Goal: Task Accomplishment & Management: Manage account settings

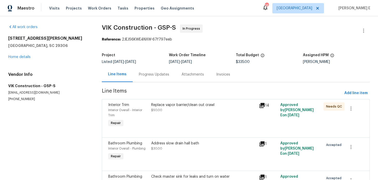
click at [168, 78] on div "Progress Updates" at bounding box center [154, 74] width 43 height 15
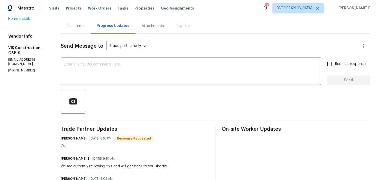
scroll to position [68, 0]
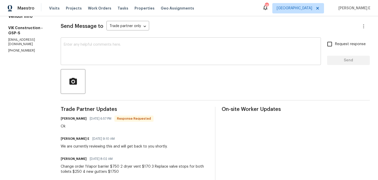
click at [223, 45] on textarea at bounding box center [191, 52] width 254 height 18
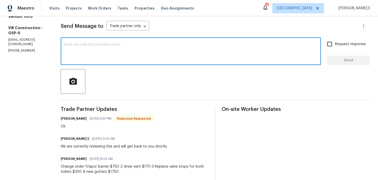
paste textarea "We need a breakdown on the gutters, including: 4" width, total linear feet, pri…"
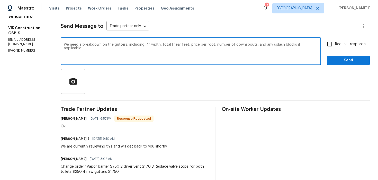
click at [74, 44] on textarea "We need a breakdown on the gutters, including: 4" width, total linear feet, pri…" at bounding box center [191, 52] width 254 height 18
type textarea "Hi team, We need a breakdown on the gutters, including: 4" width, total linear …"
click at [337, 44] on span "Request response" at bounding box center [350, 43] width 31 height 5
click at [335, 44] on input "Request response" at bounding box center [330, 44] width 11 height 11
checkbox input "true"
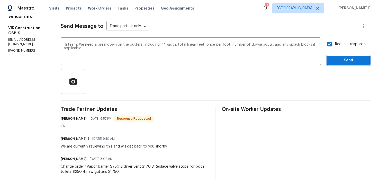
click at [347, 61] on span "Send" at bounding box center [349, 60] width 34 height 6
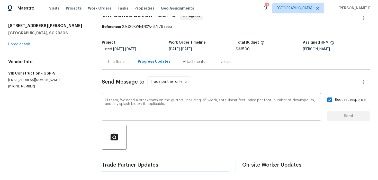
scroll to position [0, 0]
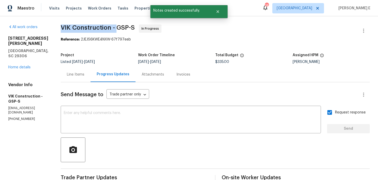
drag, startPoint x: 69, startPoint y: 28, endPoint x: 126, endPoint y: 28, distance: 57.7
copy span "VIK Construction -"
click at [23, 65] on link "Home details" at bounding box center [19, 67] width 22 height 4
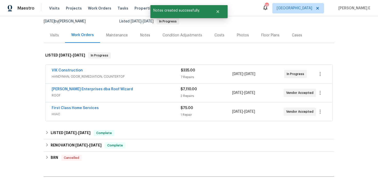
scroll to position [51, 0]
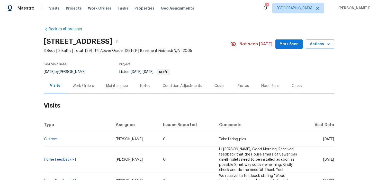
click at [91, 86] on div "Work Orders" at bounding box center [83, 85] width 21 height 5
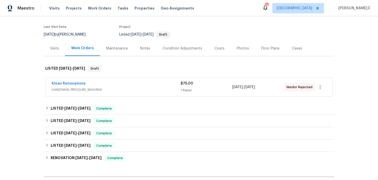
scroll to position [44, 0]
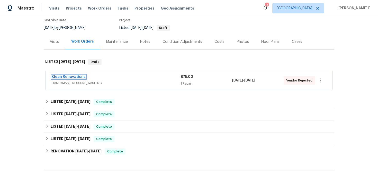
click at [72, 77] on link "Klean Renovations" at bounding box center [69, 77] width 34 height 4
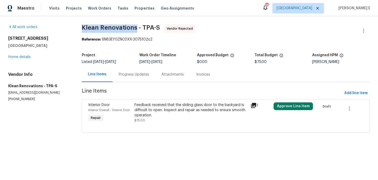
drag, startPoint x: 81, startPoint y: 29, endPoint x: 137, endPoint y: 29, distance: 56.1
click at [137, 29] on div "All work orders 416 28th St W Palmetto, FL 34221 Home details Vendor Info Klean…" at bounding box center [189, 81] width 378 height 130
copy span "Klean Renovations"
click at [131, 72] on div "Progress Updates" at bounding box center [134, 74] width 43 height 15
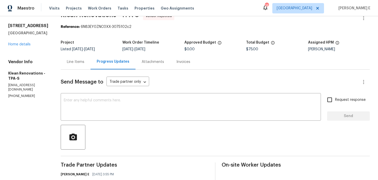
scroll to position [47, 0]
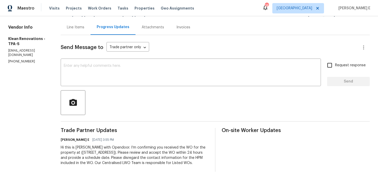
click at [128, 149] on div "Hi this is Keerthana with Opendoor. I’m confirming you received the WO for the …" at bounding box center [135, 155] width 148 height 21
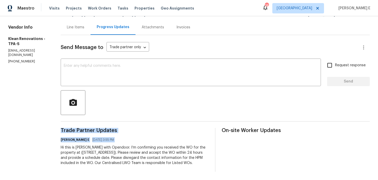
copy div "Trade Partner Updates Keerthana E 08/18/2025 3:55 PM"
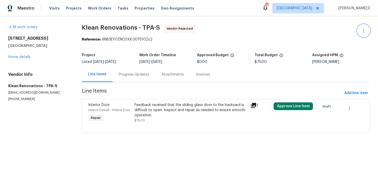
click at [363, 30] on icon "button" at bounding box center [364, 31] width 6 height 6
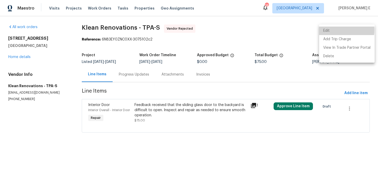
click at [327, 30] on li "Edit" at bounding box center [347, 31] width 56 height 8
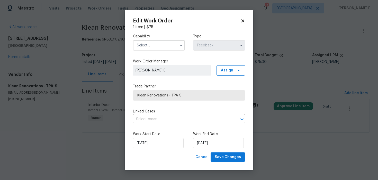
click at [143, 45] on input "text" at bounding box center [159, 45] width 52 height 10
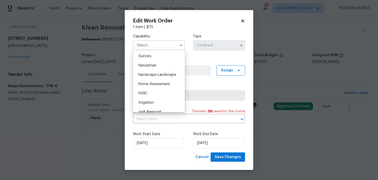
scroll to position [274, 0]
click at [145, 66] on span "Handyman" at bounding box center [147, 65] width 18 height 4
type input "Handyman"
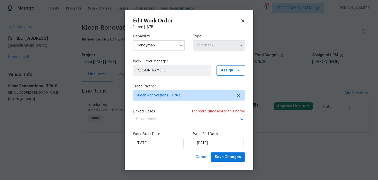
click at [152, 89] on div "Trade Partner Klean Renovations - TPA-S" at bounding box center [189, 92] width 112 height 17
click at [149, 94] on span "Klean Renovations - TPA-S" at bounding box center [185, 95] width 96 height 5
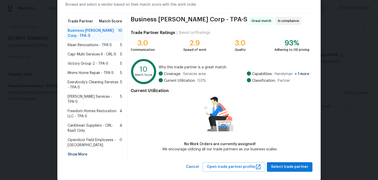
click at [91, 123] on span "Caribbean Suppliers - ORL-RaaS Only" at bounding box center [94, 128] width 52 height 10
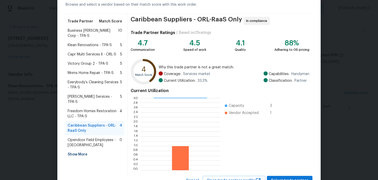
scroll to position [47, 0]
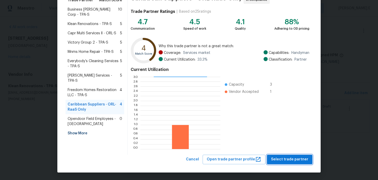
click at [284, 159] on span "Select trade partner" at bounding box center [289, 159] width 37 height 6
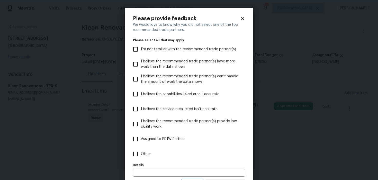
scroll to position [0, 0]
click at [180, 159] on label "Other" at bounding box center [185, 153] width 111 height 15
click at [141, 159] on input "Other" at bounding box center [135, 153] width 11 height 11
checkbox input "true"
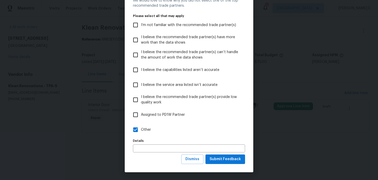
click at [224, 164] on div "Please provide feedback We would love to know why you did not select one of the…" at bounding box center [189, 78] width 129 height 188
click at [224, 162] on span "Submit Feedback" at bounding box center [225, 159] width 31 height 6
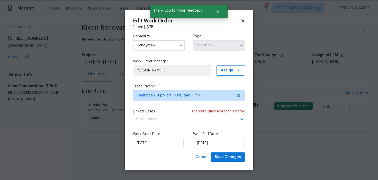
scroll to position [0, 0]
click at [145, 145] on input "18/08/2025" at bounding box center [158, 143] width 51 height 10
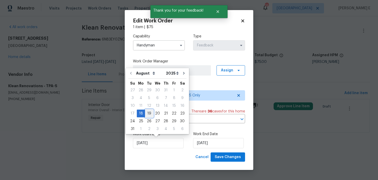
click at [146, 114] on div "19" at bounding box center [149, 113] width 8 height 7
type input "19/08/2025"
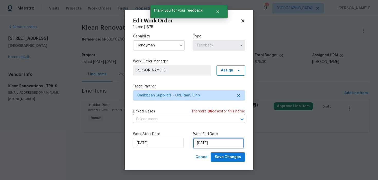
click at [208, 144] on input "20/08/2025" at bounding box center [218, 143] width 51 height 10
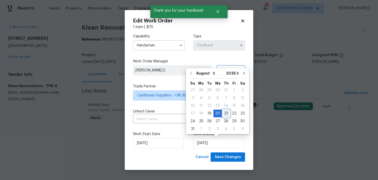
click at [226, 111] on div "21" at bounding box center [226, 113] width 8 height 7
type input "21/08/2025"
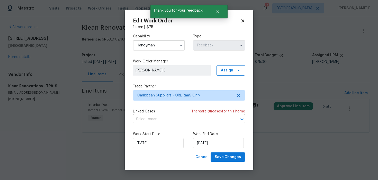
click at [233, 152] on div "Work Start Date 19/08/2025 Work End Date 21/08/2025" at bounding box center [189, 139] width 112 height 25
click at [223, 155] on span "Save Changes" at bounding box center [228, 157] width 26 height 6
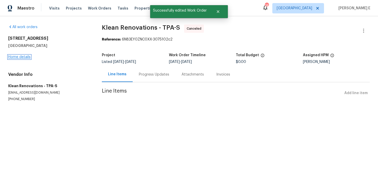
click at [16, 57] on link "Home details" at bounding box center [19, 57] width 22 height 4
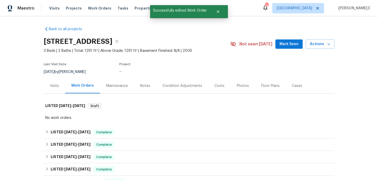
scroll to position [21, 0]
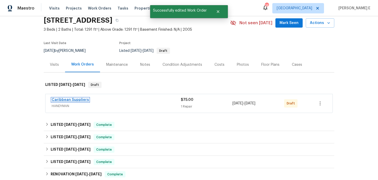
click at [74, 99] on link "Caribbean Suppliers" at bounding box center [70, 100] width 37 height 4
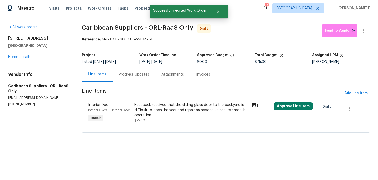
click at [196, 101] on div "Feedback received that the sliding glass door to the backyard is difficult to o…" at bounding box center [191, 113] width 116 height 24
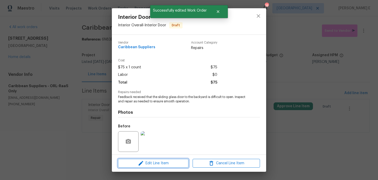
click at [161, 159] on button "Edit Line Item" at bounding box center [153, 163] width 71 height 9
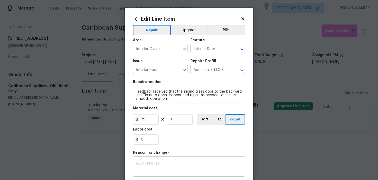
click at [145, 170] on textarea at bounding box center [189, 166] width 106 height 11
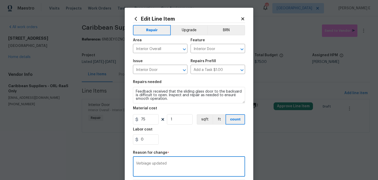
scroll to position [74, 0]
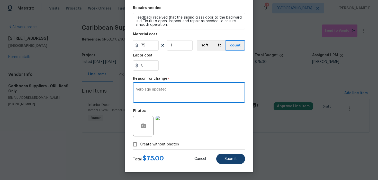
type textarea "Verbiage updated"
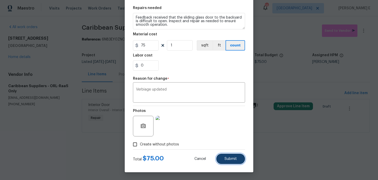
click at [230, 160] on span "Submit" at bounding box center [231, 159] width 12 height 4
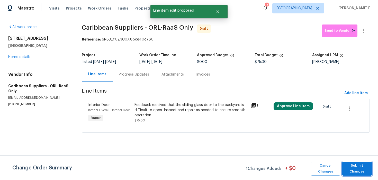
scroll to position [0, 0]
click at [353, 168] on span "Submit Changes" at bounding box center [357, 168] width 24 height 12
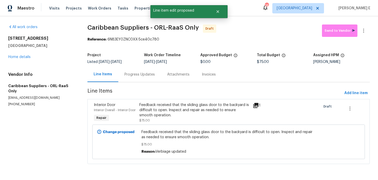
click at [130, 77] on div "Progress Updates" at bounding box center [139, 74] width 43 height 15
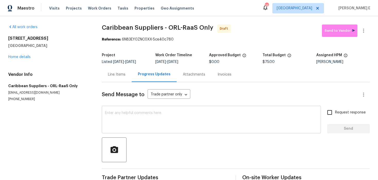
click at [222, 107] on div "x ​" at bounding box center [211, 120] width 219 height 26
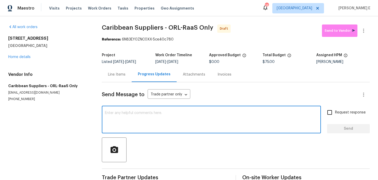
paste textarea "Hi this is Keerthana with Opendoor. I’m confirming you received the WO for the …"
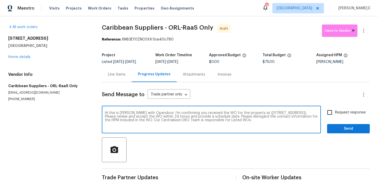
type textarea "Hi this is Keerthana with Opendoor. I’m confirming you received the WO for the …"
click at [338, 114] on span "Request response" at bounding box center [350, 112] width 31 height 5
click at [335, 114] on input "Request response" at bounding box center [330, 112] width 11 height 11
checkbox input "true"
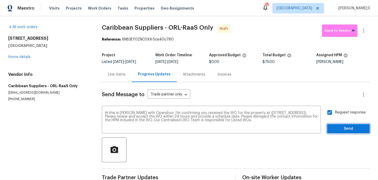
click at [340, 132] on button "Send" at bounding box center [348, 129] width 43 height 10
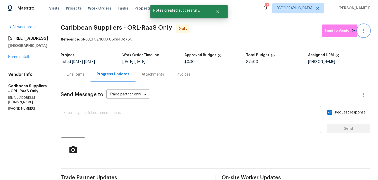
click at [366, 32] on icon "button" at bounding box center [364, 31] width 6 height 6
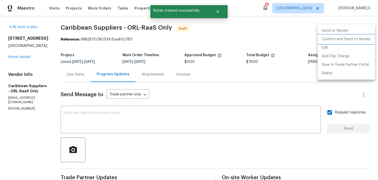
click at [342, 39] on li "Confirm and Send to Vendor" at bounding box center [346, 39] width 57 height 8
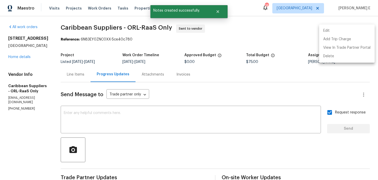
click at [108, 53] on div at bounding box center [189, 90] width 378 height 180
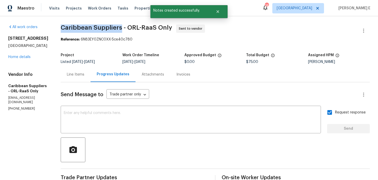
drag, startPoint x: 70, startPoint y: 26, endPoint x: 131, endPoint y: 27, distance: 61.3
click at [131, 27] on div "All work orders 416 28th St W Palmetto, FL 34221 Home details Vendor Info Carib…" at bounding box center [189, 121] width 378 height 211
copy span "Caribbean Suppliers"
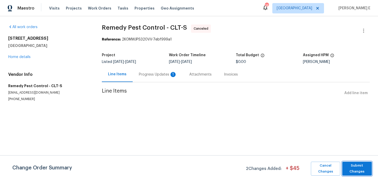
click at [354, 163] on span "Submit Changes" at bounding box center [357, 168] width 24 height 12
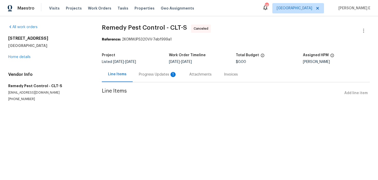
click at [155, 80] on div "Progress Updates 1" at bounding box center [158, 74] width 50 height 15
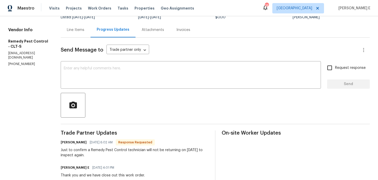
scroll to position [43, 0]
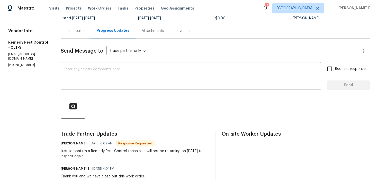
click at [156, 76] on textarea at bounding box center [191, 76] width 254 height 18
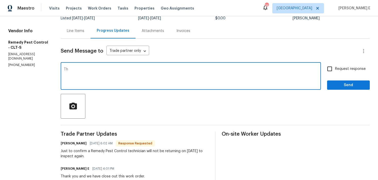
type textarea "T"
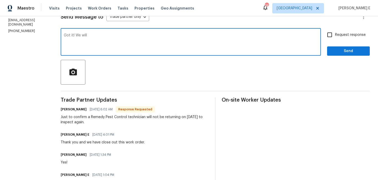
scroll to position [77, 0]
drag, startPoint x: 68, startPoint y: 36, endPoint x: 74, endPoint y: 58, distance: 22.8
click at [72, 48] on textarea "Got it! We will" at bounding box center [191, 43] width 254 height 18
type textarea "Got it!"
click at [330, 32] on input "Request response" at bounding box center [330, 35] width 11 height 11
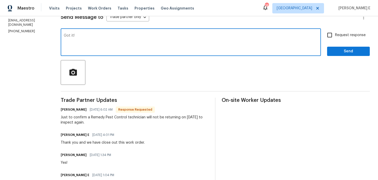
checkbox input "true"
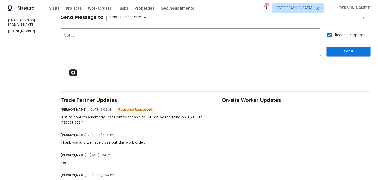
click at [333, 54] on span "Send" at bounding box center [349, 51] width 34 height 6
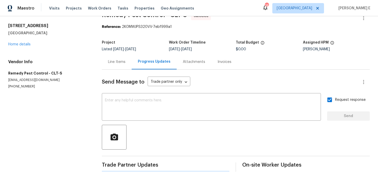
scroll to position [0, 0]
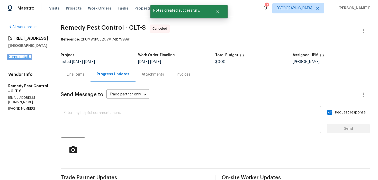
click at [20, 59] on link "Home details" at bounding box center [19, 57] width 22 height 4
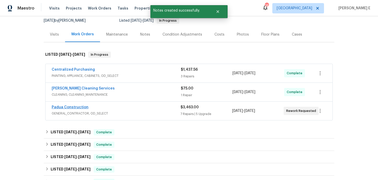
scroll to position [51, 0]
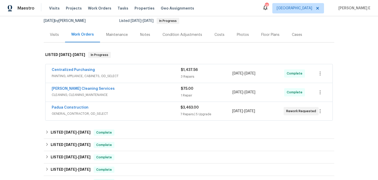
click at [124, 92] on div "DePascale Cleaning Services" at bounding box center [116, 89] width 129 height 6
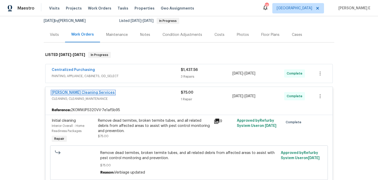
click at [78, 92] on link "DePascale Cleaning Services" at bounding box center [83, 93] width 63 height 4
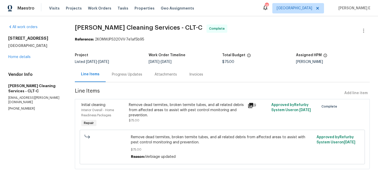
click at [167, 105] on div "Remove dead termites, broken termite tubes, and all related debris from affecte…" at bounding box center [187, 109] width 116 height 15
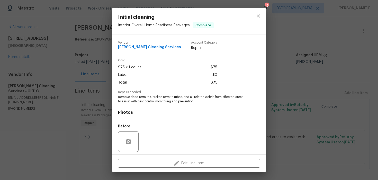
scroll to position [36, 0]
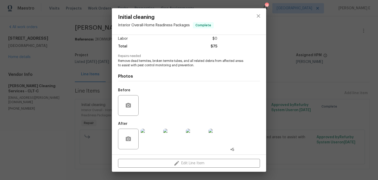
click at [150, 148] on img at bounding box center [151, 138] width 21 height 21
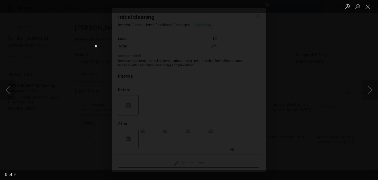
click at [301, 74] on div "Lightbox" at bounding box center [189, 90] width 378 height 180
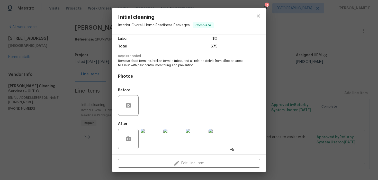
click at [301, 74] on div "Initial cleaning Interior Overall - Home Readiness Packages Complete Vendor DeP…" at bounding box center [189, 90] width 378 height 180
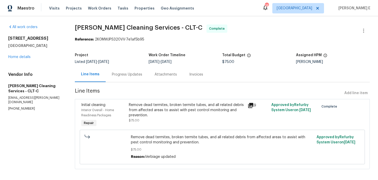
click at [126, 77] on div "Progress Updates" at bounding box center [127, 74] width 43 height 15
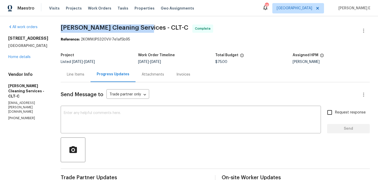
drag, startPoint x: 60, startPoint y: 28, endPoint x: 144, endPoint y: 29, distance: 83.9
click at [144, 29] on span "DePascale Cleaning Services - CLT-C" at bounding box center [125, 27] width 128 height 6
copy span "DePascale Cleaning Services"
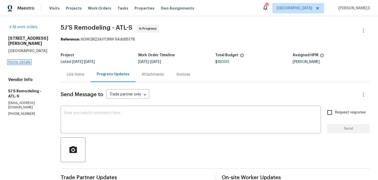
click at [28, 63] on link "Home details" at bounding box center [19, 62] width 22 height 4
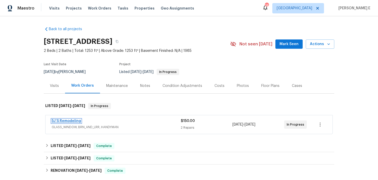
click at [74, 121] on link "5J’S Remodeling" at bounding box center [66, 121] width 29 height 4
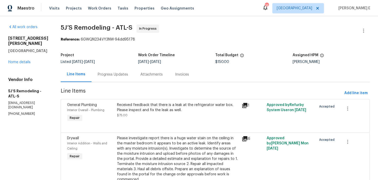
scroll to position [5, 0]
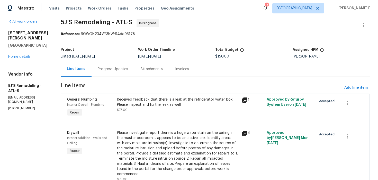
click at [116, 63] on div "Progress Updates" at bounding box center [113, 68] width 43 height 15
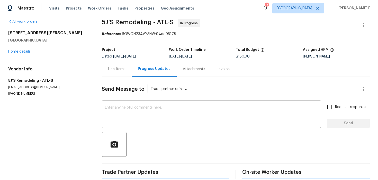
click at [126, 115] on textarea at bounding box center [211, 115] width 213 height 18
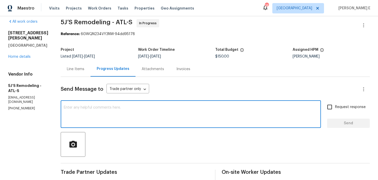
paste textarea "Just checking in—are we still on track with this work order [DATE]?"
type textarea "Just checking in—are we still on track with this work order [DATE]?"
click at [328, 109] on input "Request response" at bounding box center [330, 106] width 11 height 11
checkbox input "true"
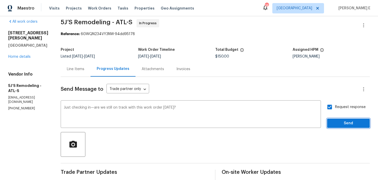
click at [351, 123] on span "Send" at bounding box center [349, 123] width 34 height 6
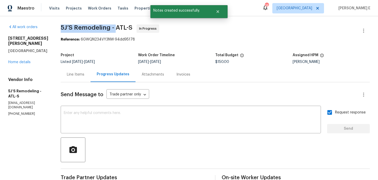
drag, startPoint x: 57, startPoint y: 28, endPoint x: 115, endPoint y: 28, distance: 58.2
copy span "5J’S Remodeling -"
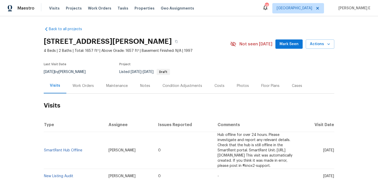
click at [80, 83] on div "Work Orders" at bounding box center [83, 85] width 34 height 15
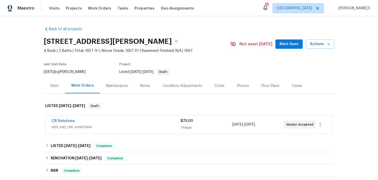
scroll to position [25, 0]
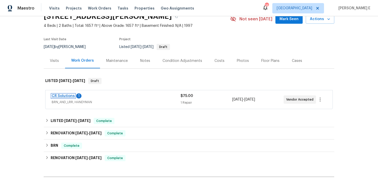
click at [69, 96] on link "CR Solutions" at bounding box center [63, 96] width 23 height 4
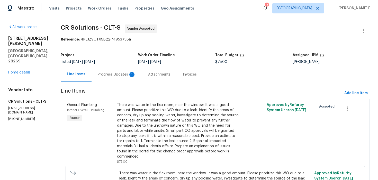
click at [98, 73] on div "Progress Updates 1" at bounding box center [117, 74] width 38 height 5
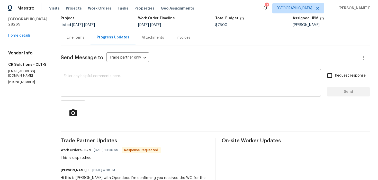
scroll to position [37, 0]
click at [154, 75] on textarea at bounding box center [191, 83] width 254 height 18
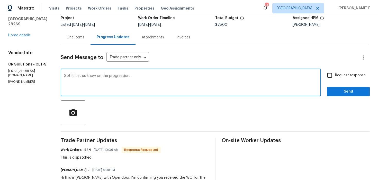
type textarea "Got it! Let us know on the progression."
click at [341, 94] on span "Send" at bounding box center [349, 91] width 34 height 6
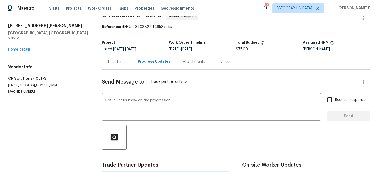
scroll to position [0, 0]
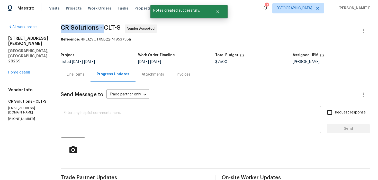
drag, startPoint x: 58, startPoint y: 29, endPoint x: 102, endPoint y: 30, distance: 43.8
click at [102, 30] on div "All work orders 3430 Fincher Blvd Charlotte, NC 28269 Home details Vendor Info …" at bounding box center [189, 144] width 378 height 256
copy span "CR Solutions -"
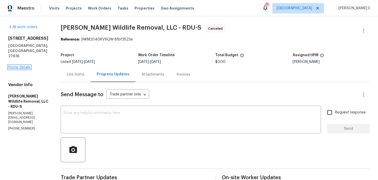
click at [9, 65] on link "Home details" at bounding box center [19, 67] width 22 height 4
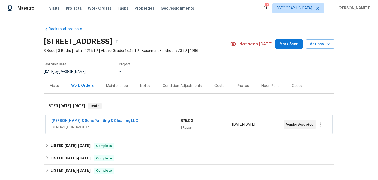
scroll to position [8, 0]
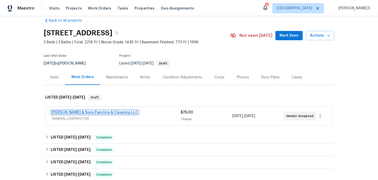
click at [95, 112] on link "[PERSON_NAME] & Sons Painting & Cleaning LLC" at bounding box center [95, 112] width 86 height 4
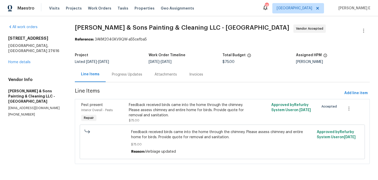
click at [129, 76] on div "Progress Updates" at bounding box center [127, 74] width 30 height 5
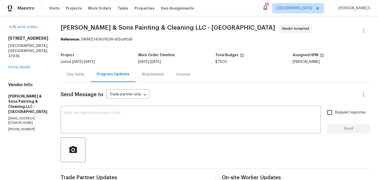
click at [59, 73] on div "All work orders 3321 Beech Bluff Ln Raleigh, NC 27616 Home details Vendor Info …" at bounding box center [189, 121] width 378 height 211
click at [76, 75] on div "Line Items" at bounding box center [76, 74] width 18 height 5
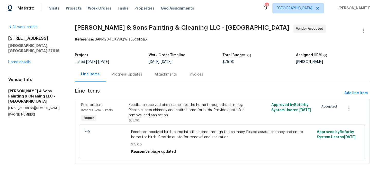
click at [120, 80] on div "Progress Updates" at bounding box center [127, 74] width 43 height 15
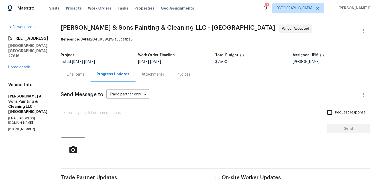
click at [166, 118] on textarea at bounding box center [191, 120] width 254 height 18
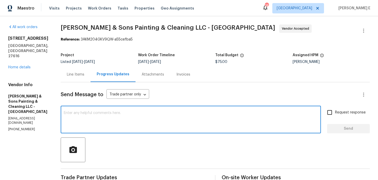
paste textarea "Thanks for accepting the work order! Just checking—do you have a scheduled date…"
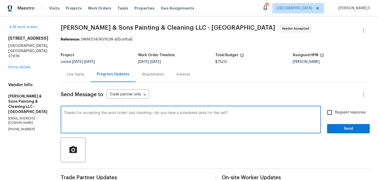
type textarea "Thanks for accepting the work order! Just checking—do you have a scheduled date…"
click at [330, 108] on input "Request response" at bounding box center [330, 112] width 11 height 11
checkbox input "true"
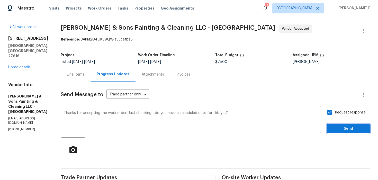
click at [336, 129] on span "Send" at bounding box center [349, 128] width 34 height 6
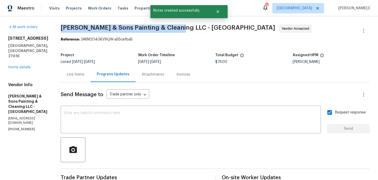
drag, startPoint x: 58, startPoint y: 28, endPoint x: 177, endPoint y: 28, distance: 118.7
click at [177, 28] on div "All work orders 3321 Beech Bluff Ln Raleigh, NC 27616 Home details Vendor Info …" at bounding box center [189, 134] width 378 height 236
copy span "Hodge & Sons Painting & Cleaning LLC -"
click at [29, 65] on link "Home details" at bounding box center [19, 67] width 22 height 4
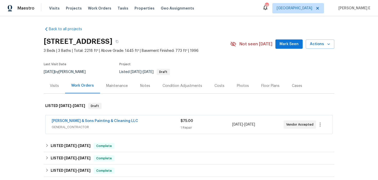
scroll to position [11, 0]
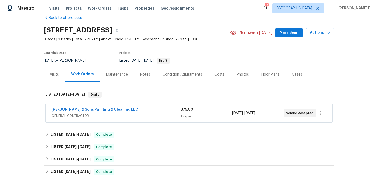
click at [108, 108] on link "Hodge & Sons Painting & Cleaning LLC" at bounding box center [95, 110] width 86 height 4
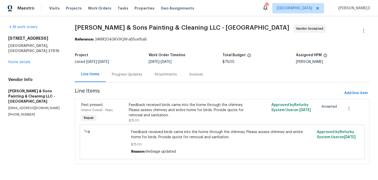
click at [132, 79] on div "Progress Updates" at bounding box center [127, 74] width 43 height 15
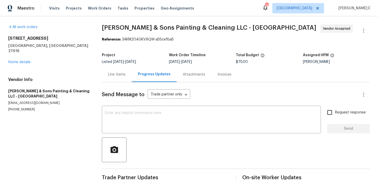
scroll to position [72, 0]
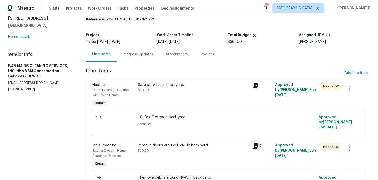
click at [133, 51] on div "Progress Updates" at bounding box center [138, 54] width 43 height 15
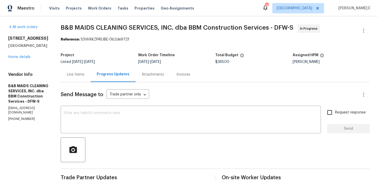
click at [90, 79] on div "Line Items" at bounding box center [76, 74] width 30 height 15
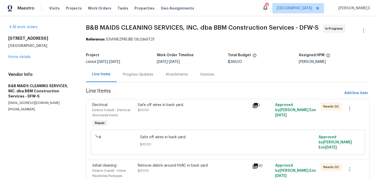
click at [158, 115] on div "Safe off wires in back yard. $30.00" at bounding box center [193, 115] width 114 height 29
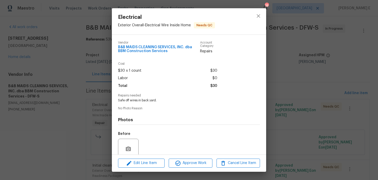
scroll to position [4, 0]
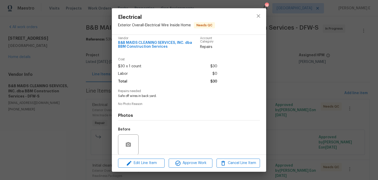
click at [71, 123] on div "Electrical Exterior Overall - Electrical Wire Inside Home Needs QC Vendor B&B M…" at bounding box center [189, 90] width 378 height 180
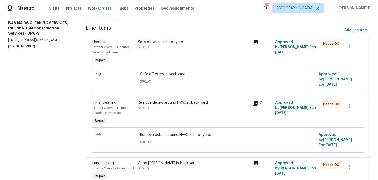
scroll to position [0, 0]
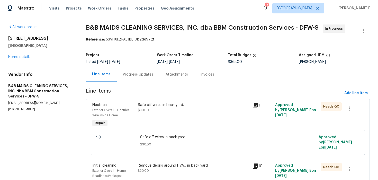
click at [140, 78] on div "Progress Updates" at bounding box center [138, 74] width 43 height 15
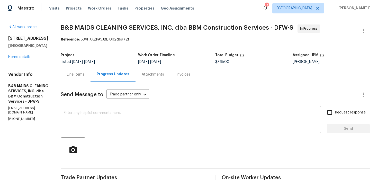
click at [84, 72] on div "Line Items" at bounding box center [76, 74] width 18 height 5
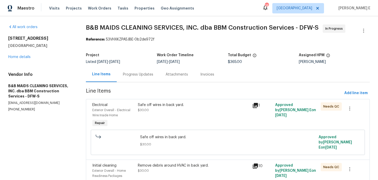
click at [139, 82] on div "Progress Updates" at bounding box center [138, 74] width 43 height 15
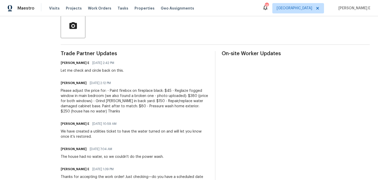
scroll to position [124, 0]
click at [208, 94] on div "Please adjust the price for: - Paint firebox on fireplace black: $45 - Reglaze …" at bounding box center [135, 101] width 148 height 26
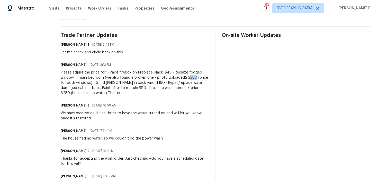
scroll to position [147, 0]
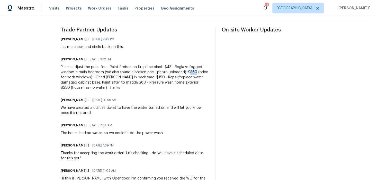
click at [173, 78] on div "Please adjust the price for: - Paint firebox on fireplace black: $45 - Reglaze …" at bounding box center [135, 77] width 148 height 26
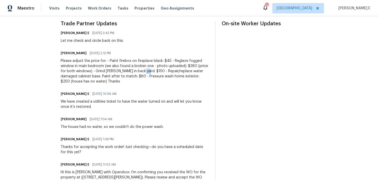
scroll to position [155, 0]
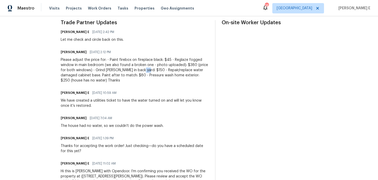
click at [158, 74] on div "Please adjust the price for: - Paint firebox on fireplace black: $45 - Reglaze …" at bounding box center [135, 70] width 148 height 26
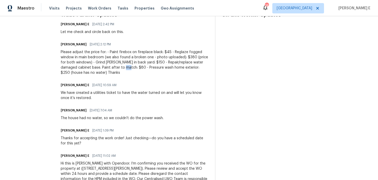
scroll to position [163, 0]
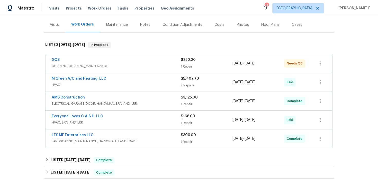
scroll to position [62, 0]
click at [131, 56] on div "GCS 1 CLEANING, CLEANING_MAINTENANCE $250.00 1 Repair 8/8/2025 - 8/12/2025 Need…" at bounding box center [189, 63] width 287 height 19
click at [122, 61] on div "GCS 1" at bounding box center [116, 60] width 129 height 6
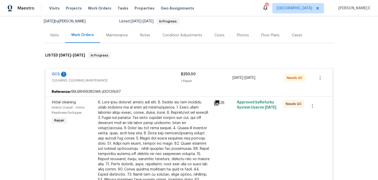
scroll to position [0, 0]
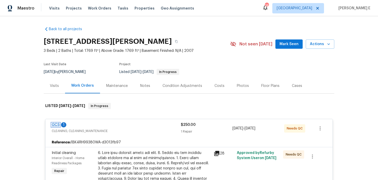
click at [56, 125] on link "GCS" at bounding box center [56, 125] width 8 height 4
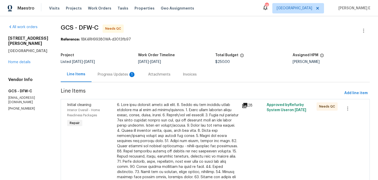
click at [113, 70] on div "Progress Updates 1" at bounding box center [117, 74] width 50 height 15
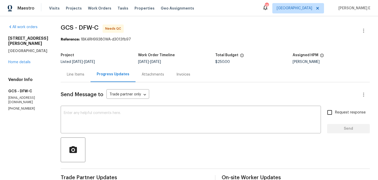
click at [74, 78] on div "Line Items" at bounding box center [76, 74] width 30 height 15
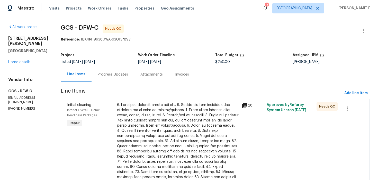
click at [144, 121] on div at bounding box center [178, 153] width 122 height 103
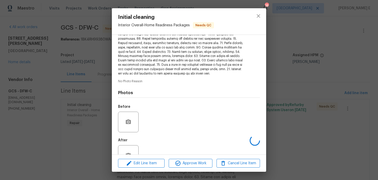
scroll to position [105, 0]
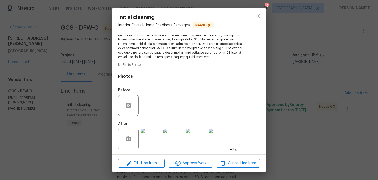
click at [149, 138] on img at bounding box center [151, 138] width 21 height 21
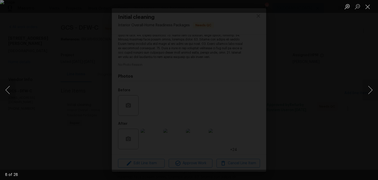
click at [324, 73] on div "Lightbox" at bounding box center [189, 90] width 378 height 180
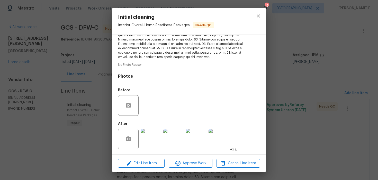
click at [324, 73] on div "Lightbox" at bounding box center [189, 90] width 378 height 180
click at [324, 73] on div "Initial cleaning Interior Overall - Home Readiness Packages Needs QC Vendor GCS…" at bounding box center [189, 90] width 378 height 180
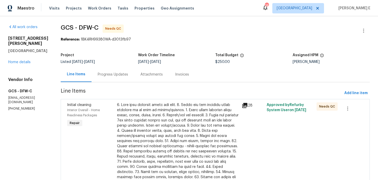
click at [207, 31] on span "GCS - DFW-C Needs QC" at bounding box center [209, 30] width 297 height 12
click at [26, 60] on link "Home details" at bounding box center [19, 62] width 22 height 4
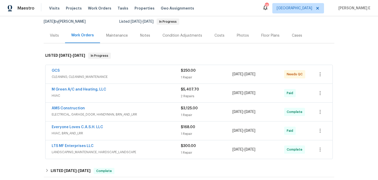
scroll to position [50, 0]
click at [114, 70] on div "GCS" at bounding box center [116, 71] width 129 height 6
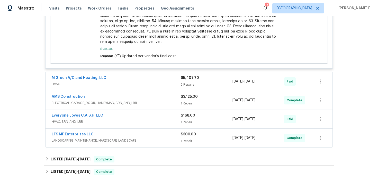
scroll to position [208, 0]
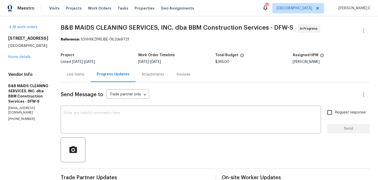
click at [91, 79] on div "Line Items" at bounding box center [76, 74] width 30 height 15
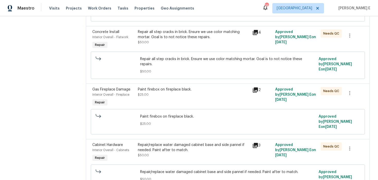
scroll to position [259, 0]
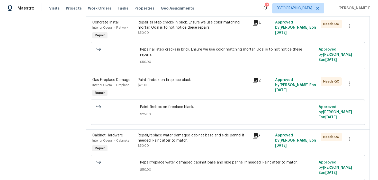
click at [169, 89] on div "Paint firebox on fireplace black. $25.00" at bounding box center [193, 88] width 114 height 24
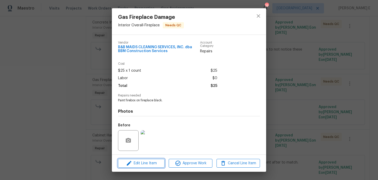
click at [145, 164] on span "Edit Line Item" at bounding box center [141, 163] width 43 height 6
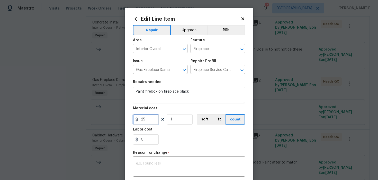
click at [144, 119] on input "25" at bounding box center [146, 119] width 26 height 10
type input "45"
click at [167, 170] on textarea at bounding box center [189, 166] width 106 height 11
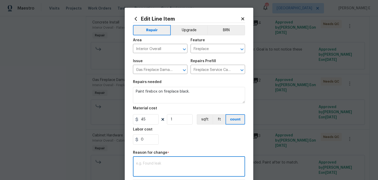
paste textarea "(KE) Updated cost per BR team approval."
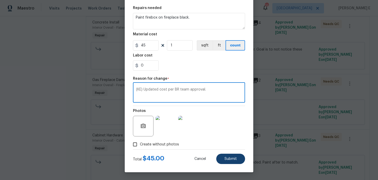
type textarea "(KE) Updated cost per BR team approval."
click at [226, 156] on button "Submit" at bounding box center [230, 158] width 29 height 10
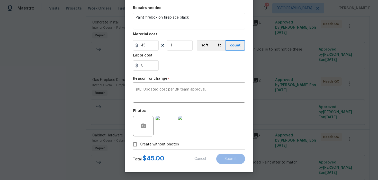
type input "25"
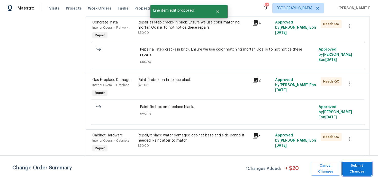
click at [358, 166] on span "Submit Changes" at bounding box center [357, 168] width 24 height 12
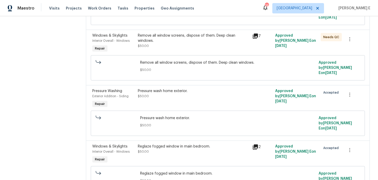
scroll to position [428, 0]
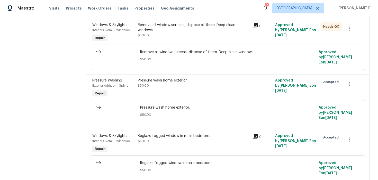
click at [160, 130] on div "Windows & Skylights Interior Overall - Windows Repair Reglaze fogged window in …" at bounding box center [228, 158] width 284 height 56
click at [162, 133] on div "Reglaze fogged window in main bedroom." at bounding box center [193, 135] width 111 height 5
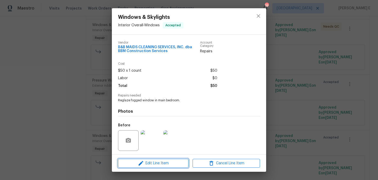
click at [143, 161] on icon "button" at bounding box center [141, 163] width 6 height 6
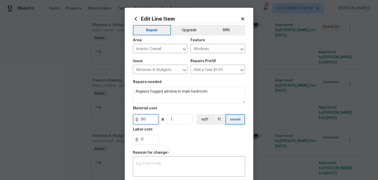
click at [145, 118] on input "50" at bounding box center [146, 119] width 26 height 10
type input "380"
click at [170, 162] on textarea at bounding box center [189, 166] width 106 height 11
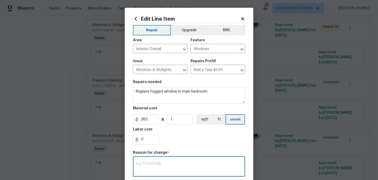
paste textarea "(KE) Updated cost per BR team approval."
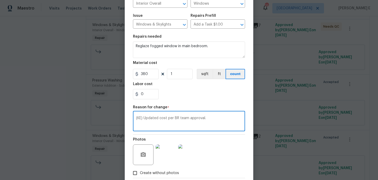
scroll to position [74, 0]
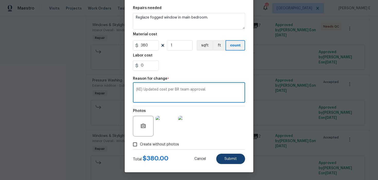
type textarea "(KE) Updated cost per BR team approval."
click at [225, 158] on span "Submit" at bounding box center [231, 159] width 12 height 4
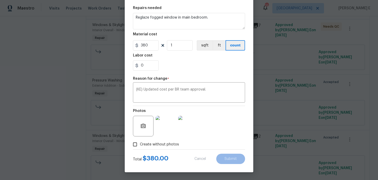
type input "50"
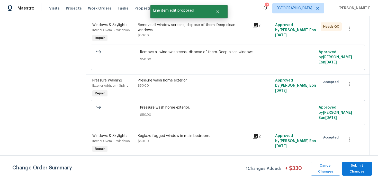
scroll to position [0, 0]
click at [352, 166] on span "Submit Changes" at bounding box center [357, 168] width 24 height 12
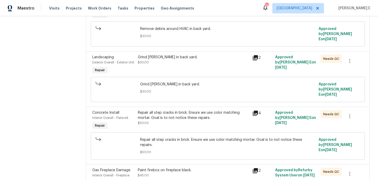
scroll to position [170, 0]
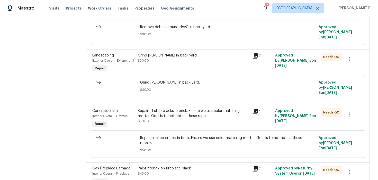
click at [181, 69] on div "Grind stump in back yard. $30.00" at bounding box center [193, 63] width 114 height 24
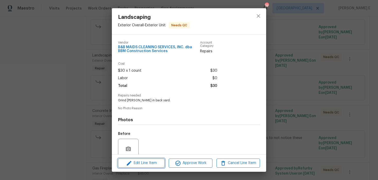
click at [146, 159] on button "Edit Line Item" at bounding box center [141, 162] width 47 height 9
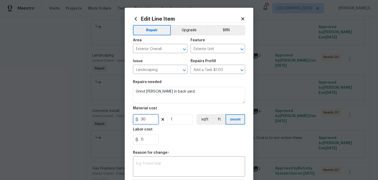
click at [145, 120] on input "30" at bounding box center [146, 119] width 26 height 10
type input "150"
click at [162, 165] on textarea at bounding box center [189, 166] width 106 height 11
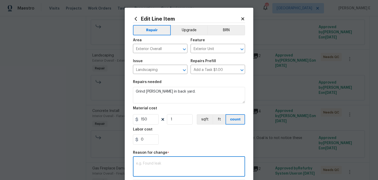
paste textarea "(KE) Updated cost per BR team approval."
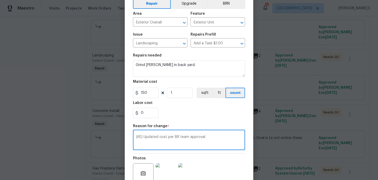
scroll to position [74, 0]
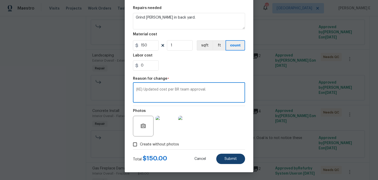
type textarea "(KE) Updated cost per BR team approval."
click at [225, 155] on button "Submit" at bounding box center [230, 158] width 29 height 10
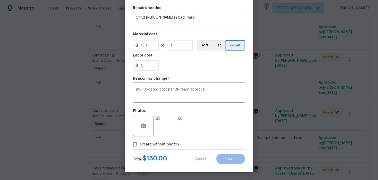
type input "30"
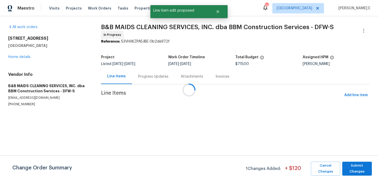
scroll to position [0, 0]
click at [358, 172] on span "Submit Changes" at bounding box center [357, 168] width 24 height 12
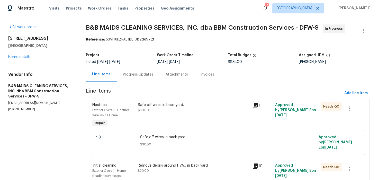
scroll to position [299, 0]
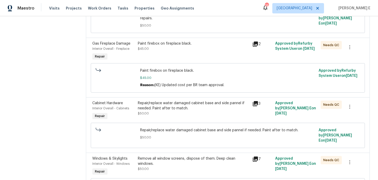
click at [171, 111] on div "Repair/replace water damaged cabinet base and side pannel if needed. Paint afte…" at bounding box center [193, 111] width 114 height 24
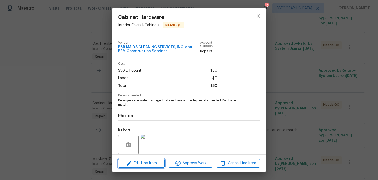
click at [136, 164] on span "Edit Line Item" at bounding box center [141, 163] width 43 height 6
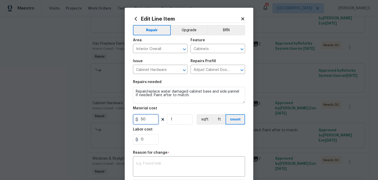
click at [143, 121] on input "50" at bounding box center [146, 119] width 26 height 10
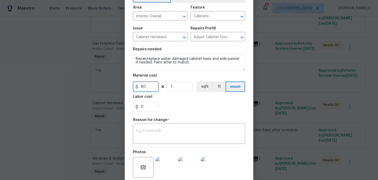
scroll to position [74, 0]
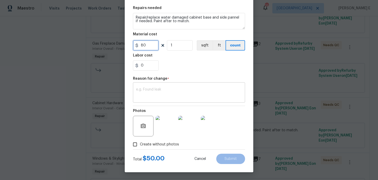
type input "80"
click at [192, 97] on textarea at bounding box center [189, 93] width 106 height 11
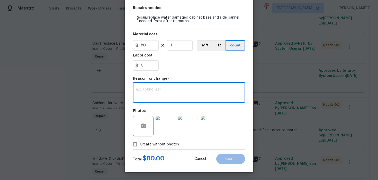
paste textarea "(KE) Updated cost per BR team approval."
type textarea "(KE) Updated cost per BR team approval."
click at [238, 160] on button "Submit" at bounding box center [230, 158] width 29 height 10
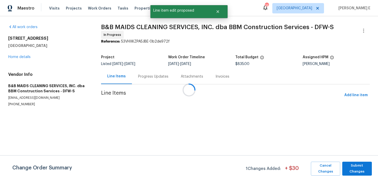
scroll to position [0, 0]
click at [365, 173] on span "Submit Changes" at bounding box center [357, 168] width 24 height 12
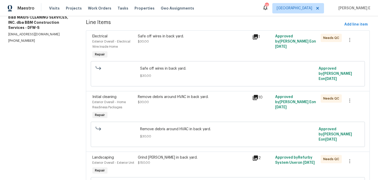
scroll to position [411, 0]
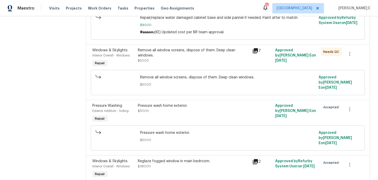
click at [181, 103] on div "Pressure wash home exterior." at bounding box center [193, 105] width 111 height 5
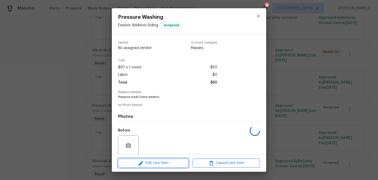
click at [148, 160] on span "Edit Line Item" at bounding box center [153, 163] width 67 height 6
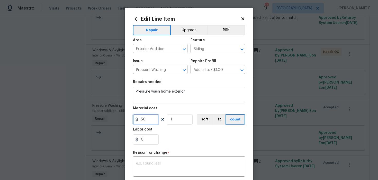
click at [148, 118] on input "50" at bounding box center [146, 119] width 26 height 10
type input "250"
click at [149, 171] on textarea at bounding box center [189, 166] width 106 height 11
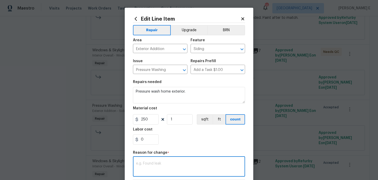
paste textarea "(KE) Updated cost per BR team approval."
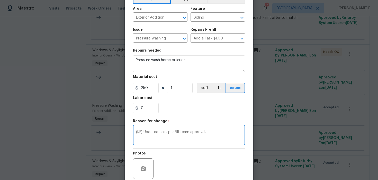
scroll to position [74, 0]
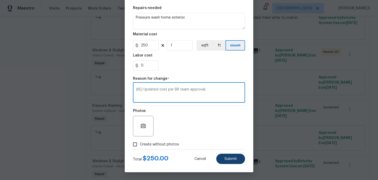
type textarea "(KE) Updated cost per BR team approval."
click at [227, 160] on span "Submit" at bounding box center [231, 159] width 12 height 4
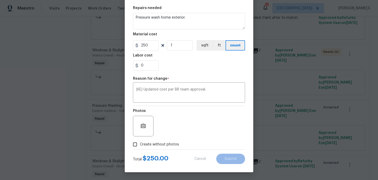
type input "50"
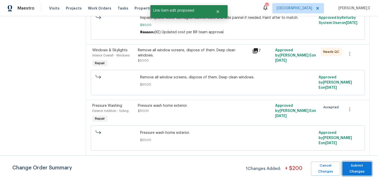
click at [358, 170] on span "Submit Changes" at bounding box center [357, 168] width 24 height 12
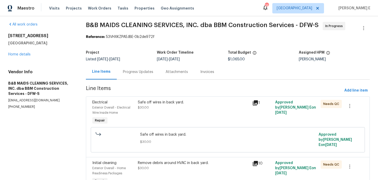
scroll to position [0, 0]
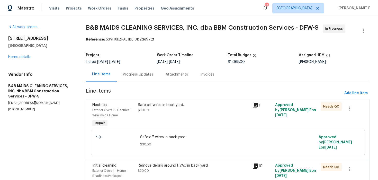
click at [132, 69] on div "Progress Updates" at bounding box center [138, 74] width 43 height 15
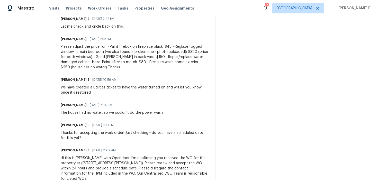
scroll to position [184, 0]
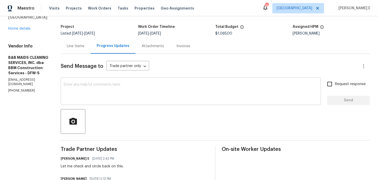
click at [151, 94] on textarea at bounding box center [191, 92] width 254 height 18
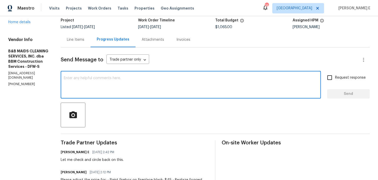
scroll to position [31, 0]
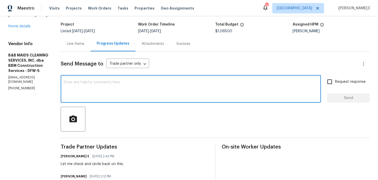
type textarea "h"
type textarea "t"
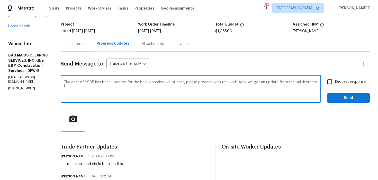
click at [93, 86] on textarea "The cost of $905 has been updated for the below breakdown of cost, please proce…" at bounding box center [191, 89] width 254 height 18
click at [99, 86] on textarea "The cost of $905 has been updated for the below breakdown of cost, please proce…" at bounding box center [191, 89] width 254 height 18
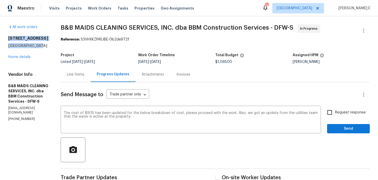
drag, startPoint x: 11, startPoint y: 39, endPoint x: 38, endPoint y: 48, distance: 28.4
copy div "3813 Paradise Ln Sanger, TX 76266"
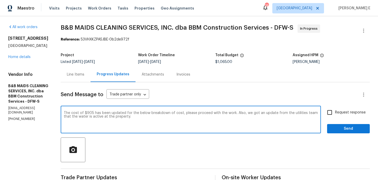
drag, startPoint x: 156, startPoint y: 117, endPoint x: 156, endPoint y: 138, distance: 21.4
click at [156, 117] on textarea "The cost of $905 has been updated for the below breakdown of cost, please proce…" at bounding box center [191, 120] width 254 height 18
paste textarea "with no disconnection. Please check the main shut-off valves, as they may be in…"
paste textarea "per the breakdown—please proceed with the work. Utilities confirmed the water i…"
type textarea "The cost of $905 has been updated per the breakdown—please proceed with the wor…"
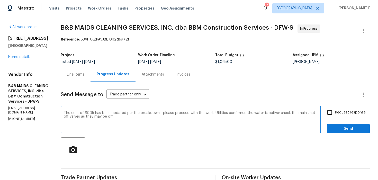
click at [342, 112] on span "Request response" at bounding box center [350, 112] width 31 height 5
click at [335, 112] on input "Request response" at bounding box center [330, 112] width 11 height 11
checkbox input "true"
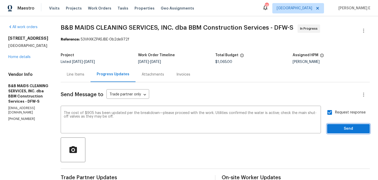
click at [339, 127] on span "Send" at bounding box center [349, 128] width 34 height 6
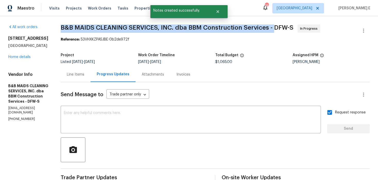
drag, startPoint x: 76, startPoint y: 29, endPoint x: 292, endPoint y: 26, distance: 215.5
copy span "B&B MAIDS CLEANING SERVICES, INC. dba BBM Construction Services -"
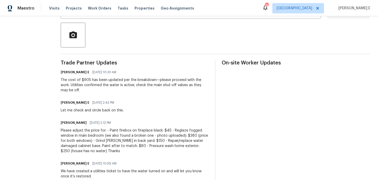
scroll to position [115, 0]
drag, startPoint x: 170, startPoint y: 85, endPoint x: 170, endPoint y: 89, distance: 3.9
click at [170, 89] on div "The cost of $905 has been updated per the breakdown—please proceed with the wor…" at bounding box center [135, 84] width 148 height 15
copy div "main shut-off valves as they may be off."
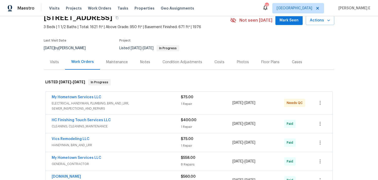
scroll to position [36, 0]
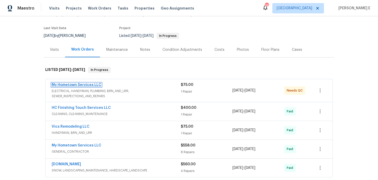
click at [73, 85] on link "My Hometown Services LLC" at bounding box center [77, 85] width 50 height 4
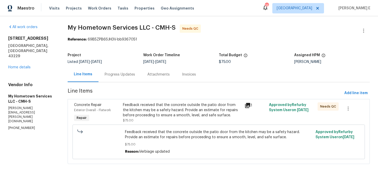
click at [135, 112] on div "Feedback received that the concrete outside the patio door from the kitchen may…" at bounding box center [182, 109] width 119 height 15
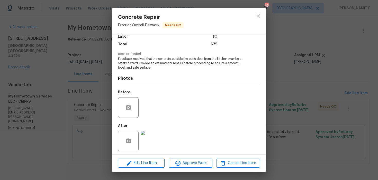
scroll to position [40, 0]
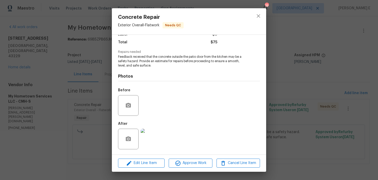
click at [86, 138] on div "Concrete Repair Exterior Overall - Flatwork Needs QC Vendor My Hometown Service…" at bounding box center [189, 90] width 378 height 180
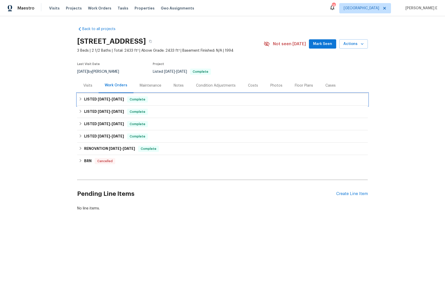
click at [99, 100] on span "[DATE]" at bounding box center [104, 100] width 12 height 4
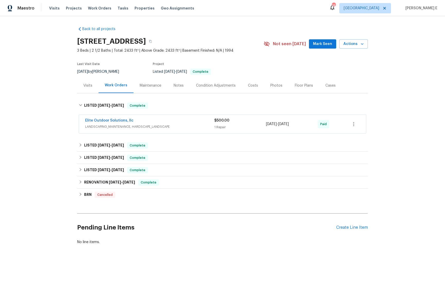
click at [154, 123] on div "Elite Outdoor Solutions, llc" at bounding box center [149, 121] width 129 height 6
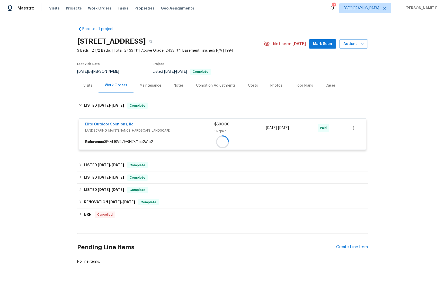
scroll to position [5, 0]
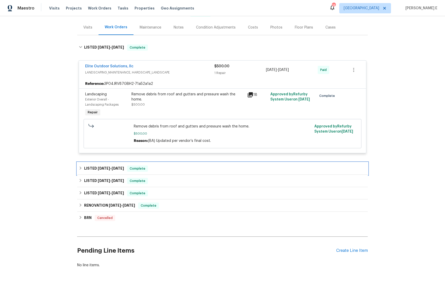
click at [92, 165] on div "LISTED [DATE] - [DATE] Complete" at bounding box center [222, 169] width 291 height 12
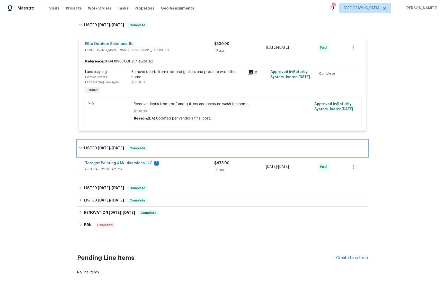
scroll to position [82, 0]
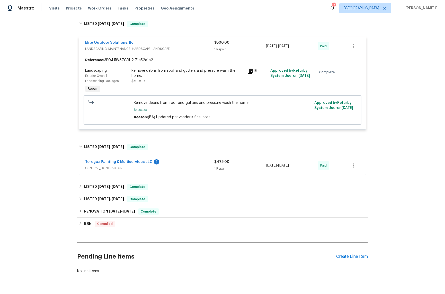
click at [172, 171] on div "Torogoz Painting & Multiservices LLC 1 GENERAL_CONTRACTOR" at bounding box center [149, 166] width 129 height 12
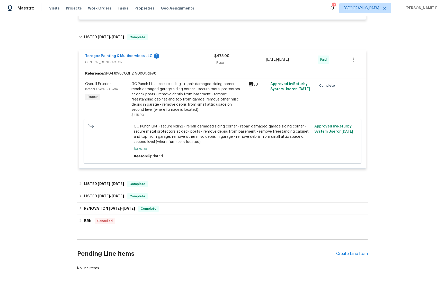
scroll to position [204, 0]
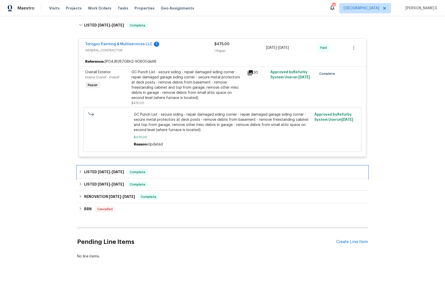
click at [111, 170] on span "[DATE] - [DATE]" at bounding box center [111, 172] width 26 height 4
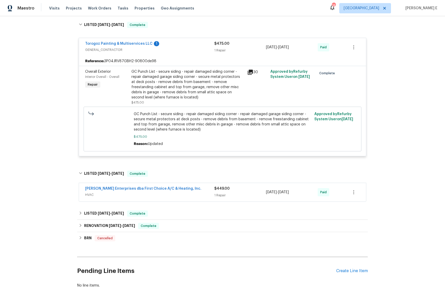
click at [197, 190] on div "[PERSON_NAME] Enterprises dba First Choice A/C & Heating, Inc." at bounding box center [149, 189] width 129 height 6
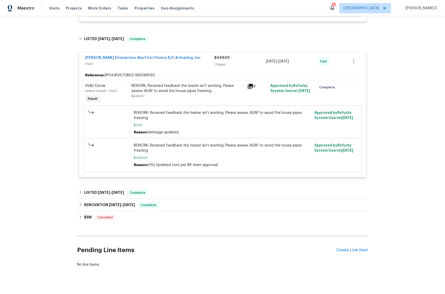
scroll to position [338, 0]
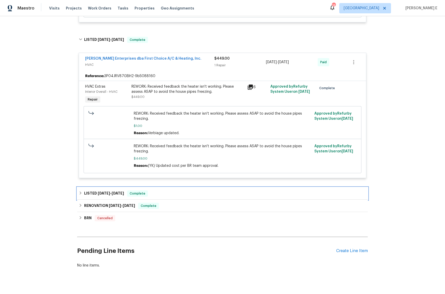
click at [104, 192] on h6 "LISTED [DATE] - [DATE]" at bounding box center [104, 194] width 40 height 6
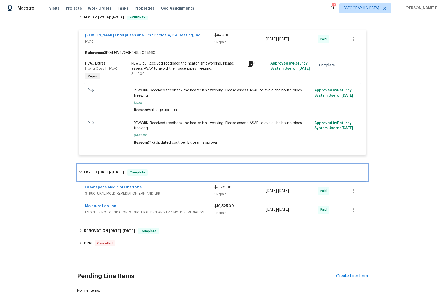
scroll to position [363, 0]
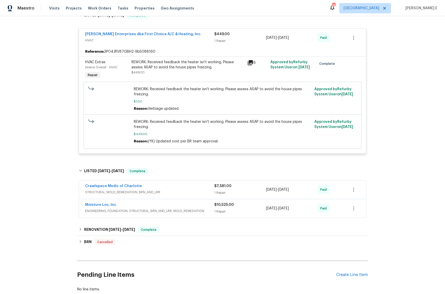
click at [160, 190] on div "Crawlspace Medic of Charlotte" at bounding box center [149, 187] width 129 height 6
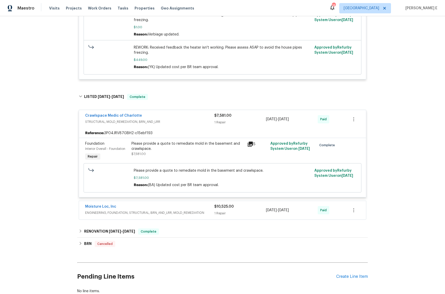
scroll to position [438, 0]
click at [137, 207] on div "Moisture Loc, Inc" at bounding box center [149, 207] width 129 height 6
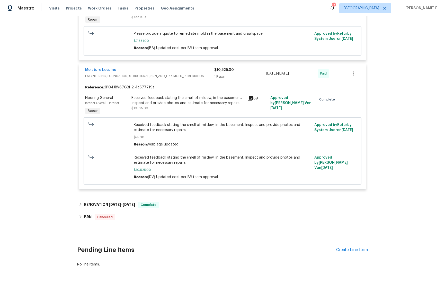
scroll to position [584, 0]
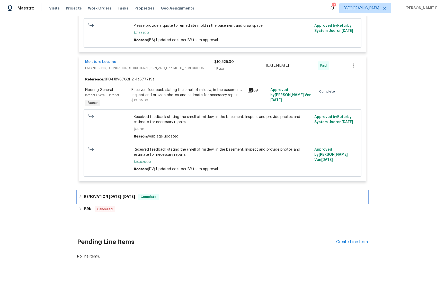
click at [128, 198] on span "[DATE]" at bounding box center [129, 197] width 12 height 4
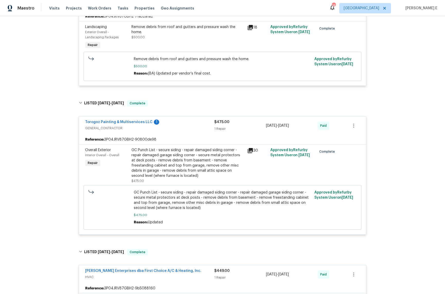
scroll to position [0, 0]
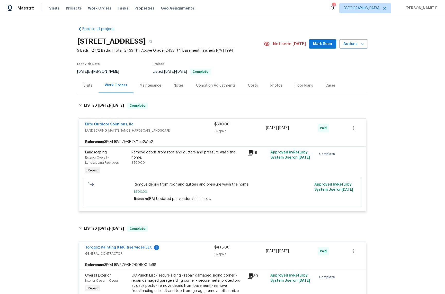
click at [158, 87] on div "Maintenance" at bounding box center [151, 85] width 22 height 5
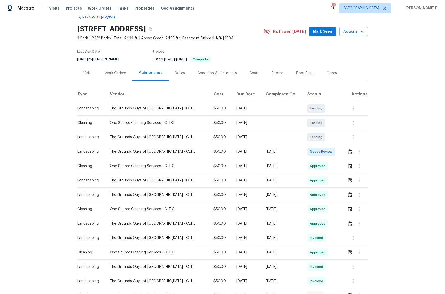
scroll to position [16, 0]
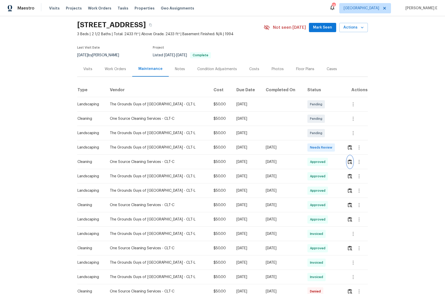
click at [351, 165] on button "button" at bounding box center [350, 162] width 6 height 12
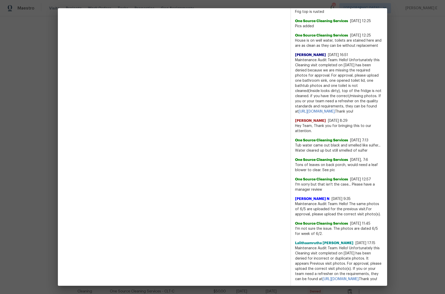
scroll to position [0, 0]
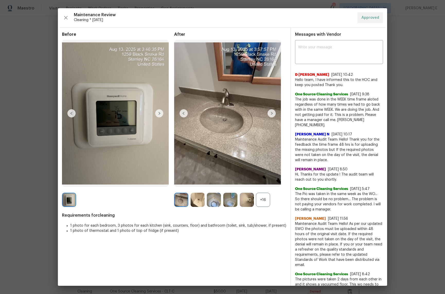
click at [257, 204] on div "+16" at bounding box center [263, 200] width 14 height 14
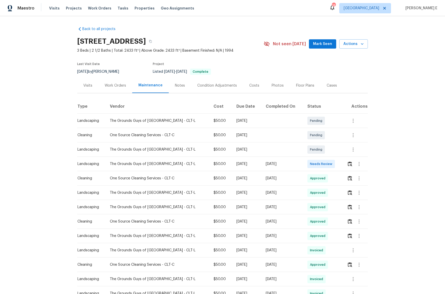
click at [112, 85] on div "Work Orders" at bounding box center [115, 85] width 21 height 5
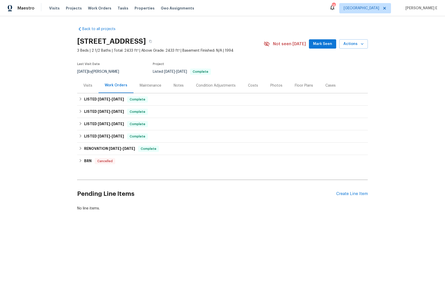
click at [90, 89] on div "Visits" at bounding box center [87, 85] width 21 height 15
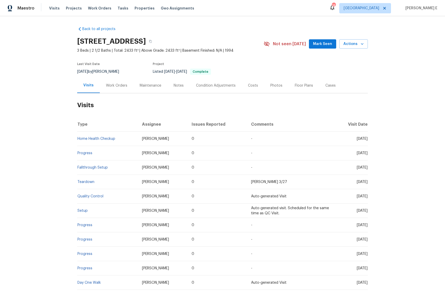
click at [123, 83] on div "Work Orders" at bounding box center [116, 85] width 21 height 5
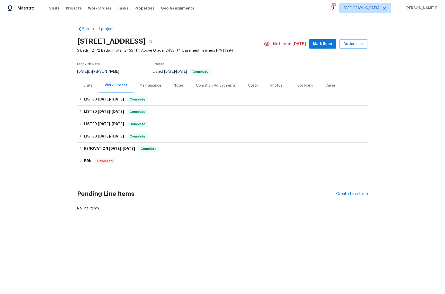
click at [147, 81] on div "Maintenance" at bounding box center [151, 85] width 34 height 15
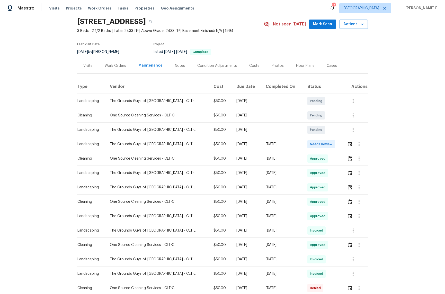
scroll to position [30, 0]
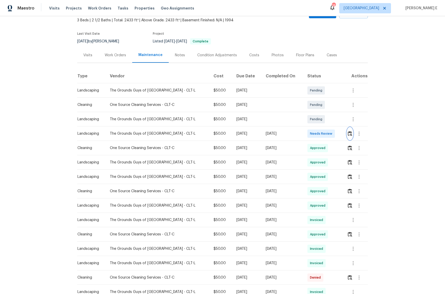
click at [351, 136] on button "button" at bounding box center [350, 134] width 6 height 12
click at [350, 149] on img "button" at bounding box center [350, 148] width 4 height 5
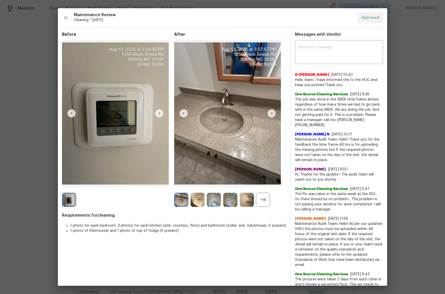
click at [264, 202] on div "+16" at bounding box center [263, 200] width 14 height 14
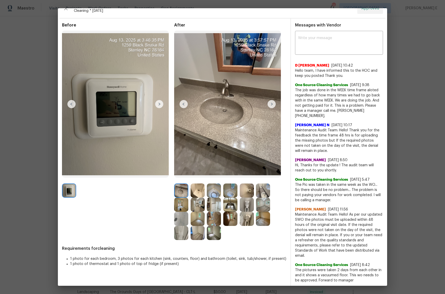
scroll to position [11, 0]
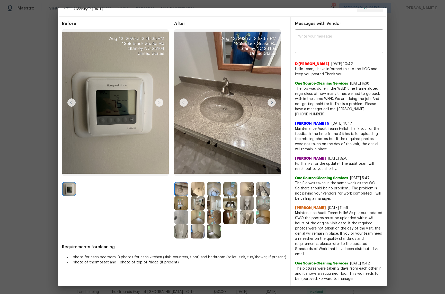
click at [181, 203] on img at bounding box center [181, 203] width 14 height 14
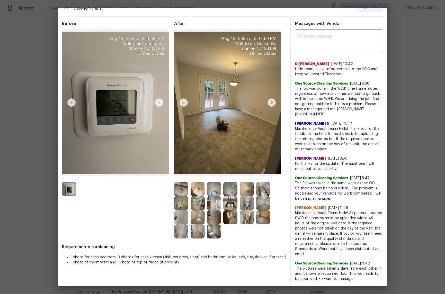
scroll to position [0, 0]
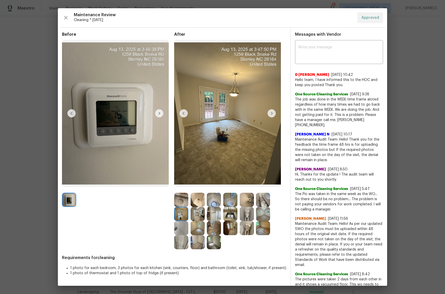
click at [199, 212] on img at bounding box center [198, 214] width 14 height 14
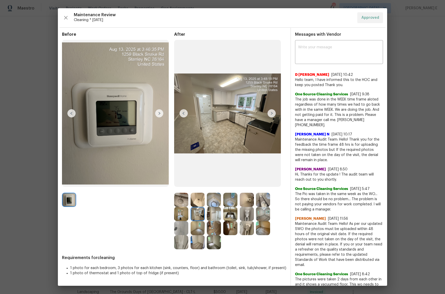
click at [259, 220] on img at bounding box center [263, 214] width 14 height 14
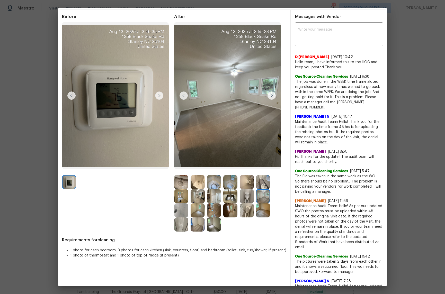
scroll to position [19, 0]
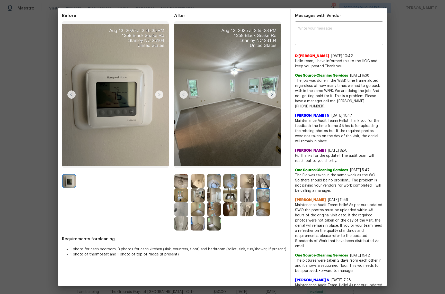
click at [196, 211] on img at bounding box center [198, 210] width 14 height 14
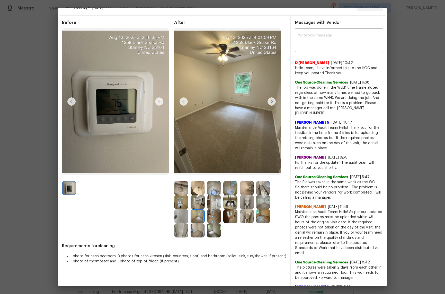
scroll to position [11, 0]
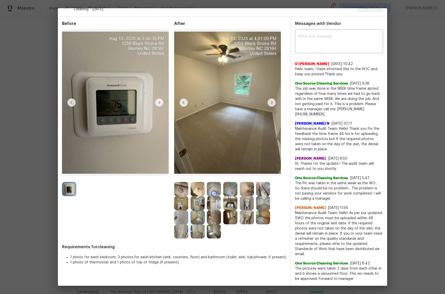
click at [198, 218] on img at bounding box center [198, 218] width 14 height 14
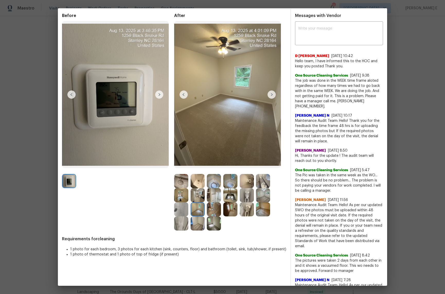
click at [215, 213] on img at bounding box center [214, 210] width 14 height 14
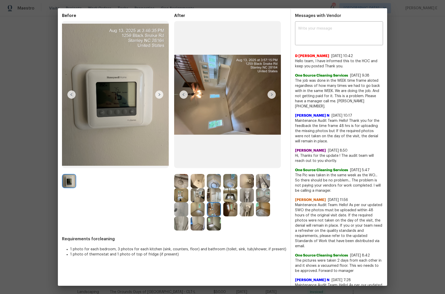
click at [234, 206] on img at bounding box center [230, 210] width 14 height 14
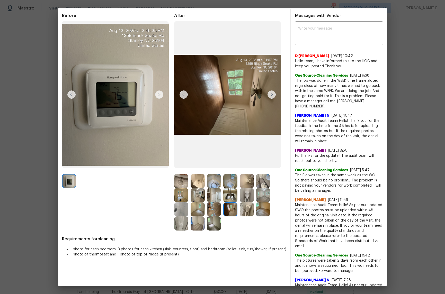
scroll to position [31, 0]
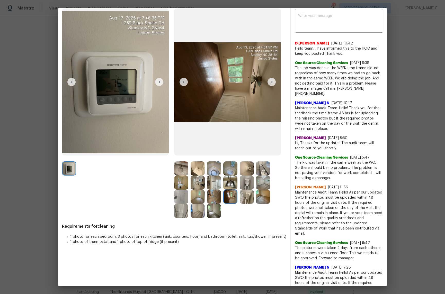
click at [264, 199] on img at bounding box center [263, 197] width 14 height 14
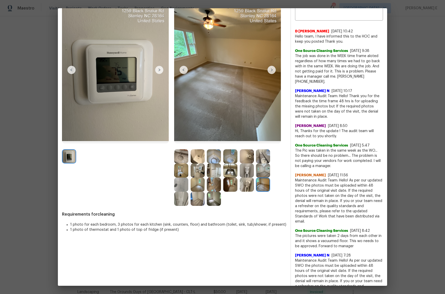
scroll to position [57, 0]
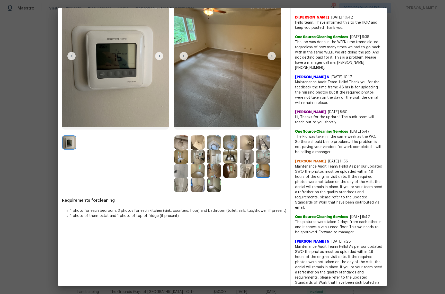
click at [207, 190] on img at bounding box center [214, 185] width 14 height 14
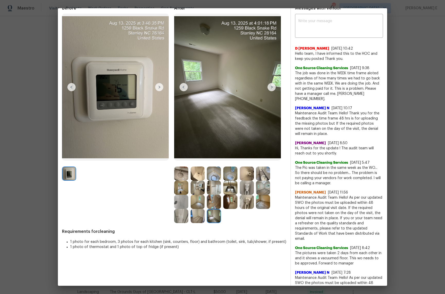
scroll to position [0, 0]
